Goal: Contribute content

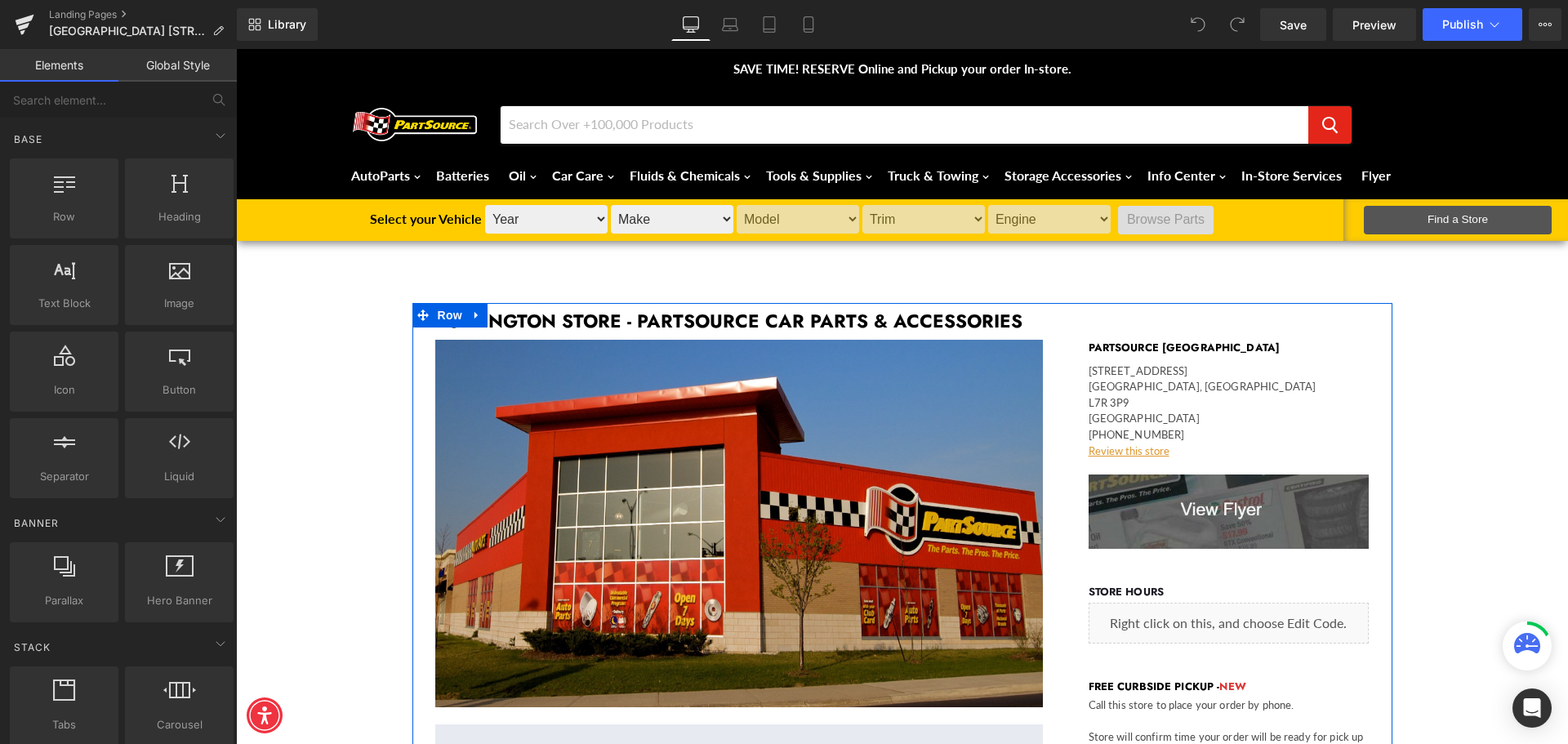
scroll to position [245, 0]
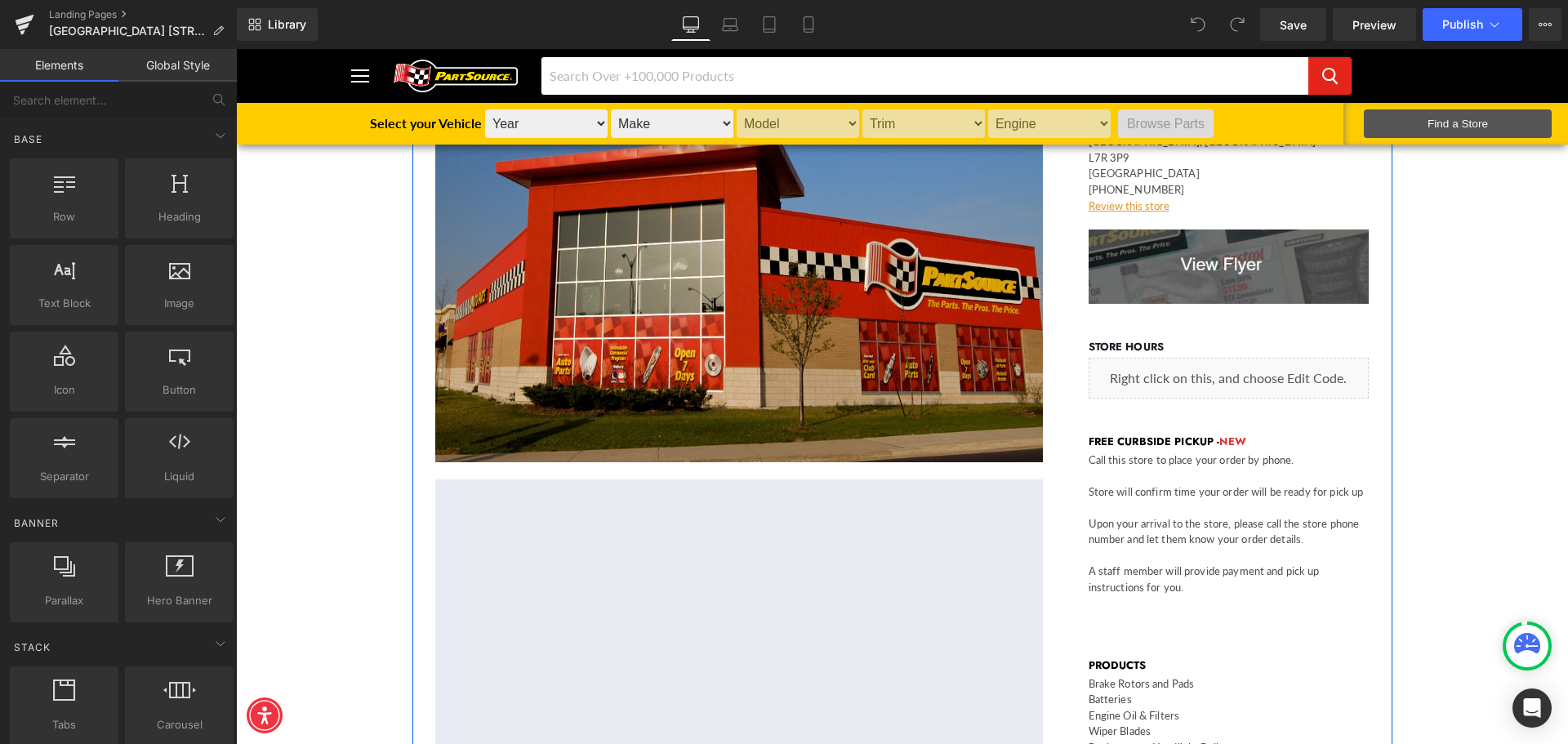
click at [1245, 370] on div "Liquid" at bounding box center [1230, 378] width 281 height 41
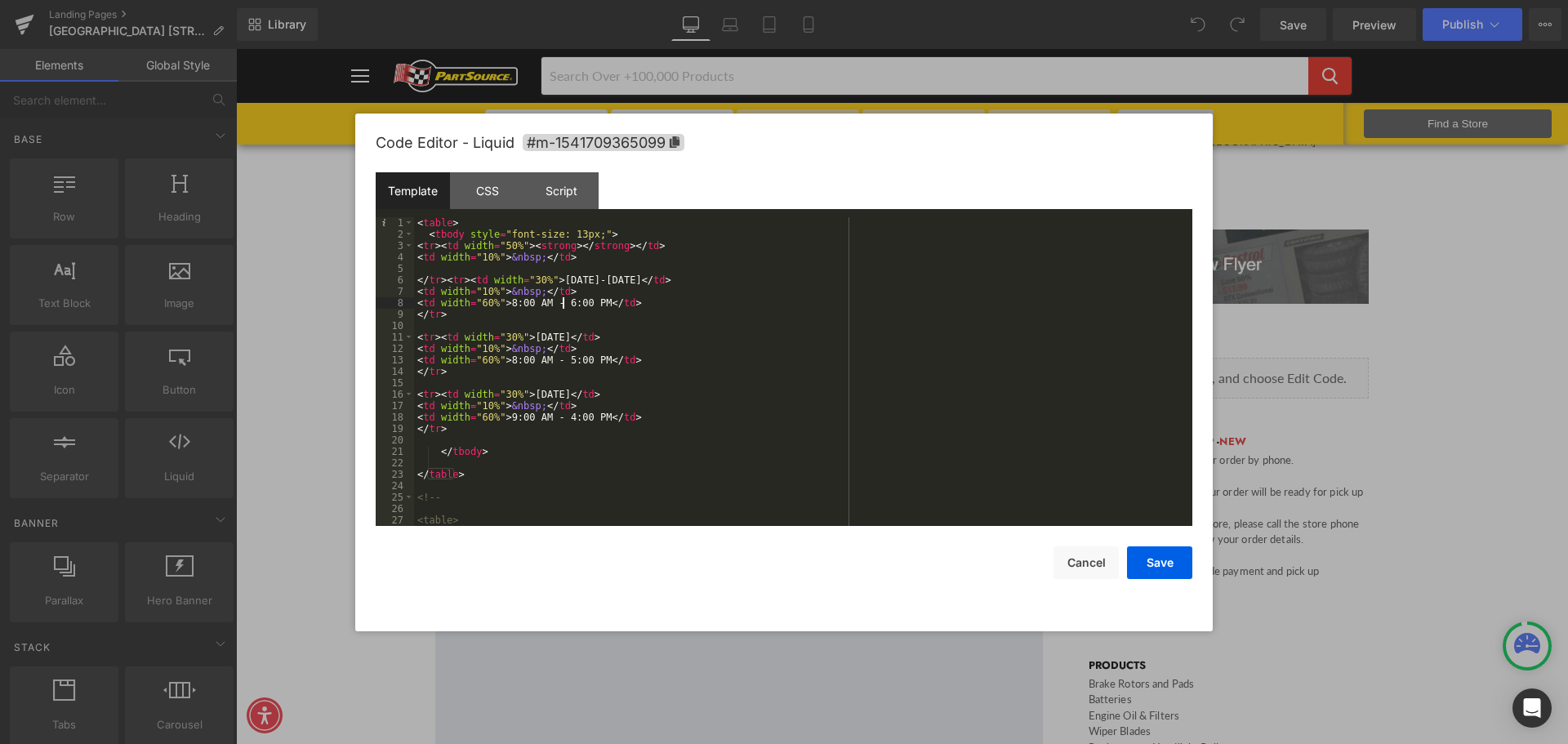
drag, startPoint x: 562, startPoint y: 298, endPoint x: 659, endPoint y: 292, distance: 97.2
click at [563, 298] on div "< table > < tbody style = "font-size: 13px;" > < tr > < td width = "50%" > < st…" at bounding box center [800, 383] width 772 height 331
click at [1149, 559] on button "Save" at bounding box center [1160, 563] width 65 height 33
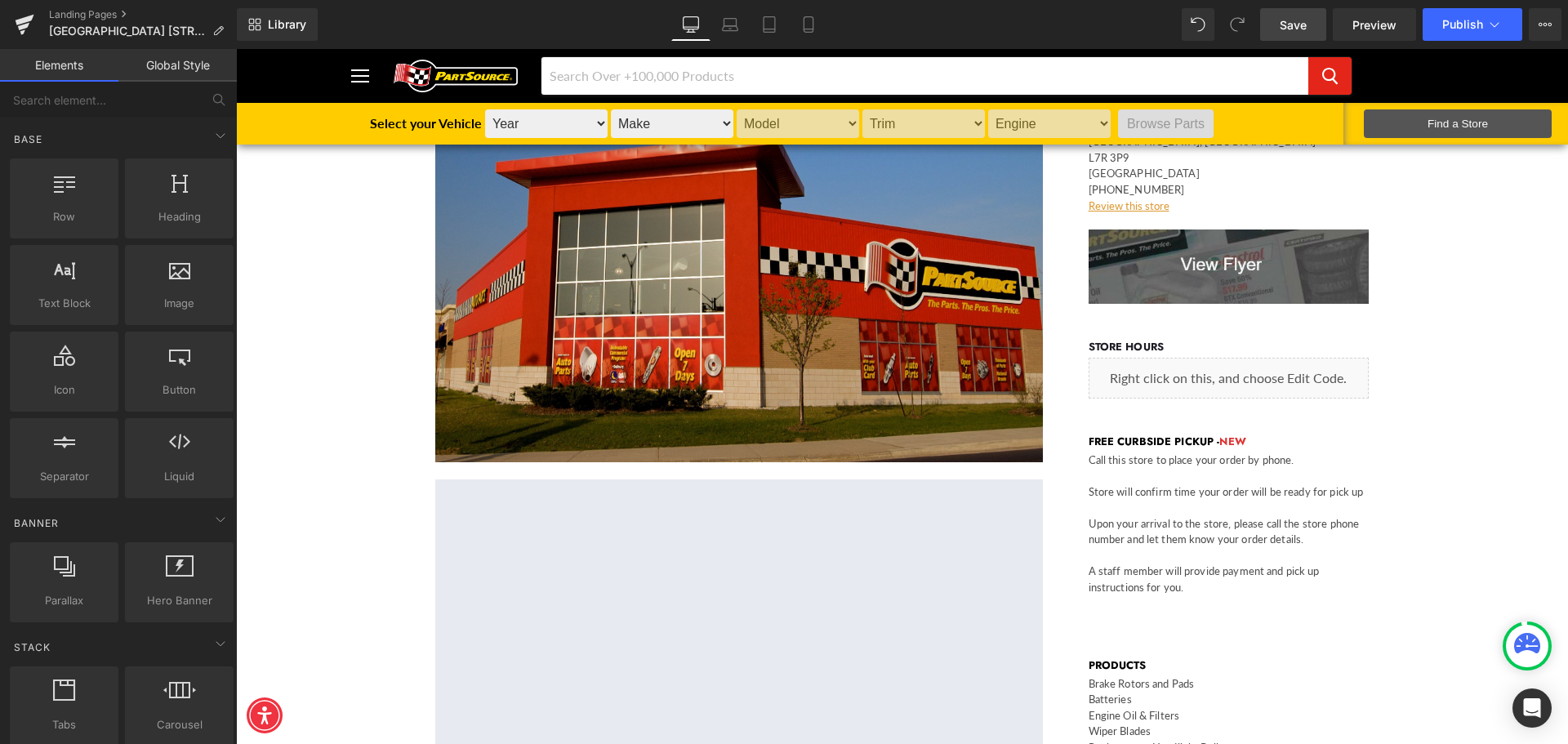
click at [1310, 21] on link "Save" at bounding box center [1293, 24] width 66 height 33
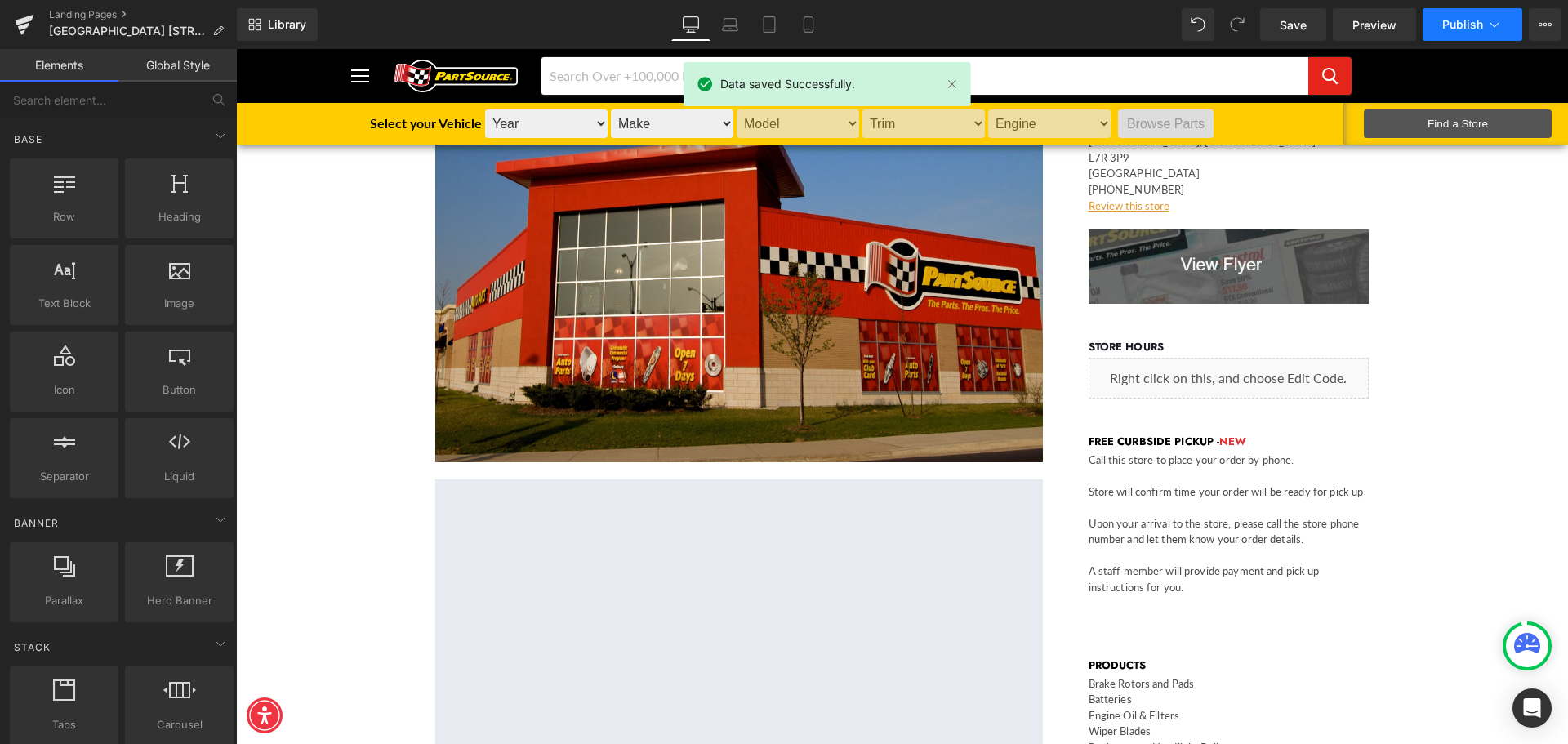
click at [1455, 20] on span "Publish" at bounding box center [1462, 24] width 41 height 13
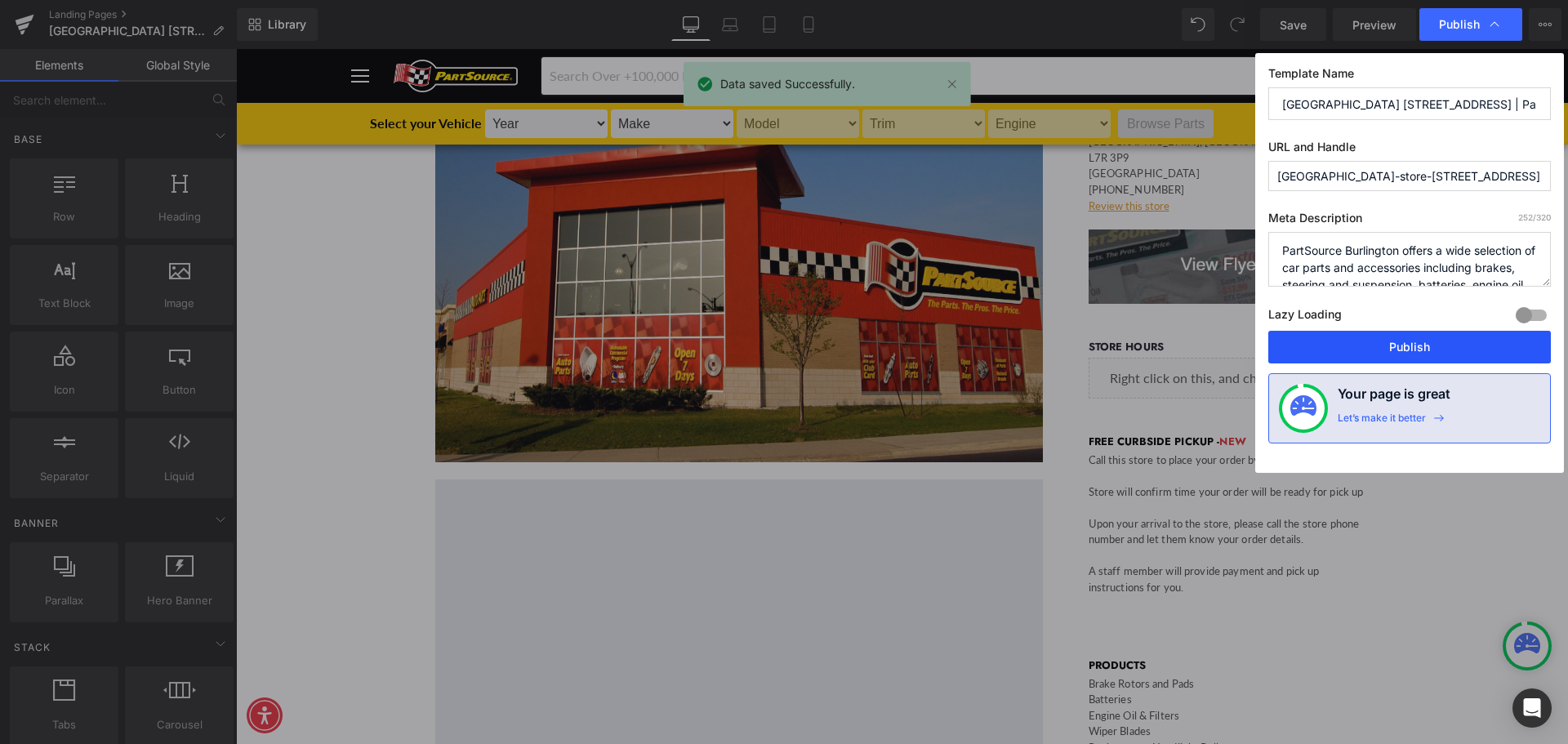
click at [1383, 348] on button "Publish" at bounding box center [1410, 347] width 283 height 33
